Goal: Navigation & Orientation: Find specific page/section

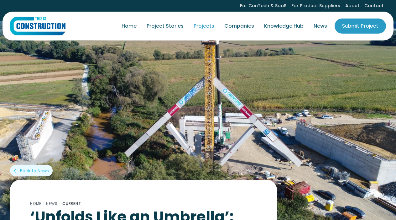
click at [211, 28] on link "Projects" at bounding box center [204, 26] width 31 height 18
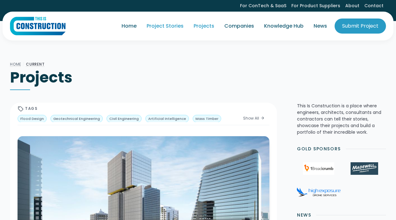
click at [173, 29] on link "Project Stories" at bounding box center [165, 26] width 47 height 18
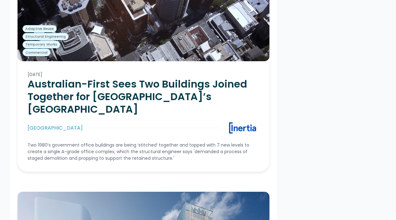
scroll to position [2915, 0]
